Goal: Task Accomplishment & Management: Use online tool/utility

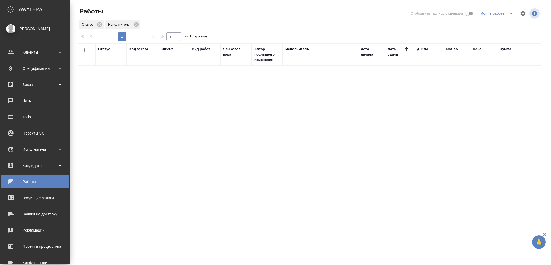
click at [511, 15] on icon "split button" at bounding box center [511, 13] width 6 height 6
click at [496, 27] on li "Стандартные настройки" at bounding box center [498, 24] width 52 height 9
